Goal: Check status: Check status

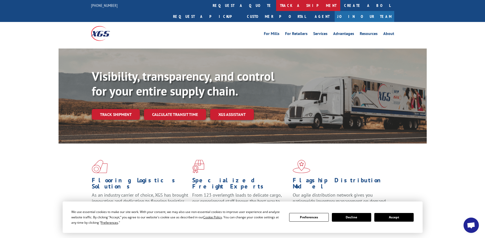
click at [276, 8] on link "track a shipment" at bounding box center [308, 5] width 64 height 11
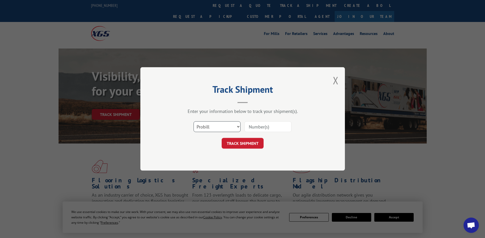
drag, startPoint x: 237, startPoint y: 125, endPoint x: 234, endPoint y: 127, distance: 4.2
click at [237, 125] on select "Select category... Probill BOL PO" at bounding box center [216, 127] width 47 height 11
click at [193, 122] on select "Select category... Probill BOL PO" at bounding box center [216, 127] width 47 height 11
click at [235, 128] on select "Select category... Probill BOL PO" at bounding box center [216, 127] width 47 height 11
select select "po"
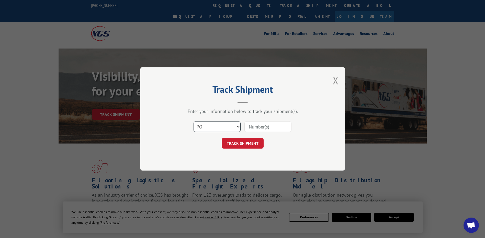
click at [193, 122] on select "Select category... Probill BOL PO" at bounding box center [216, 127] width 47 height 11
click at [253, 127] on input at bounding box center [267, 127] width 47 height 11
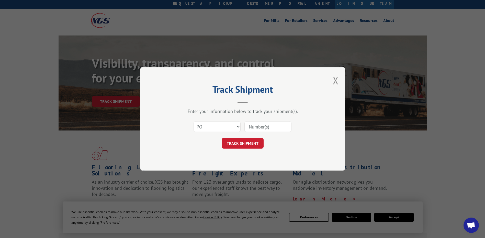
scroll to position [26, 0]
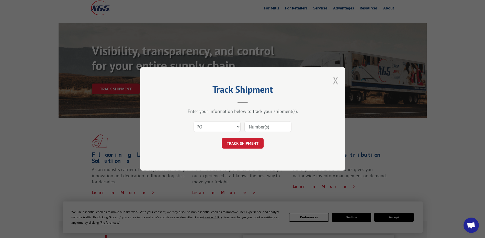
click at [337, 79] on button "Close modal" at bounding box center [336, 81] width 6 height 14
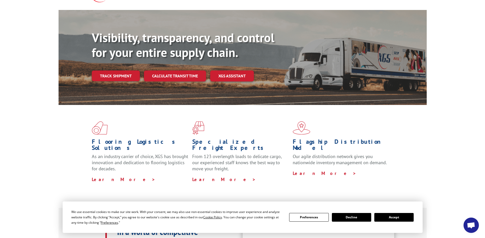
scroll to position [102, 0]
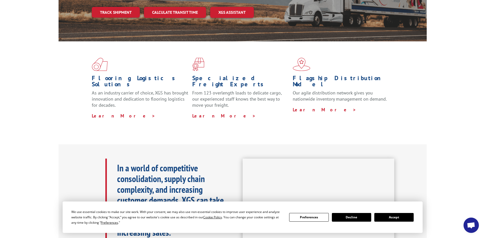
click at [353, 215] on button "Decline" at bounding box center [351, 217] width 39 height 9
